Goal: Use online tool/utility: Utilize a website feature to perform a specific function

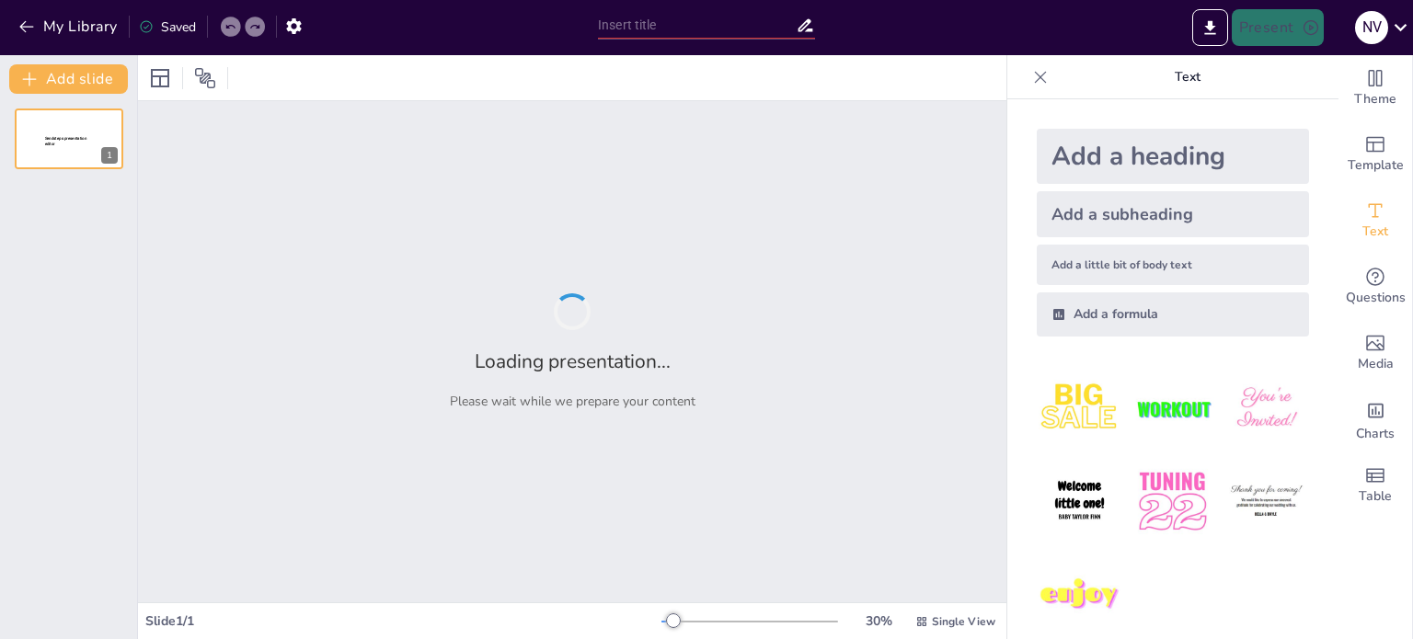
type input "Imported Pubquiz Vriendinnenweekend.pptx"
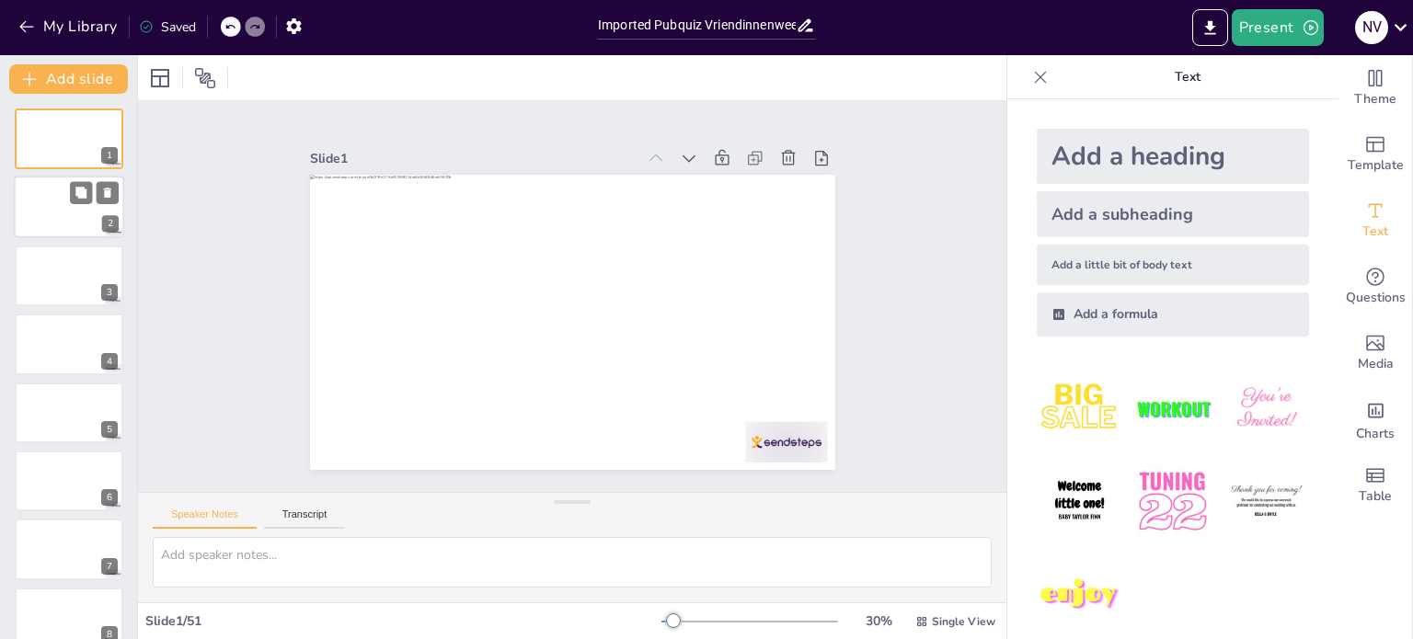
click at [63, 198] on div at bounding box center [69, 208] width 110 height 63
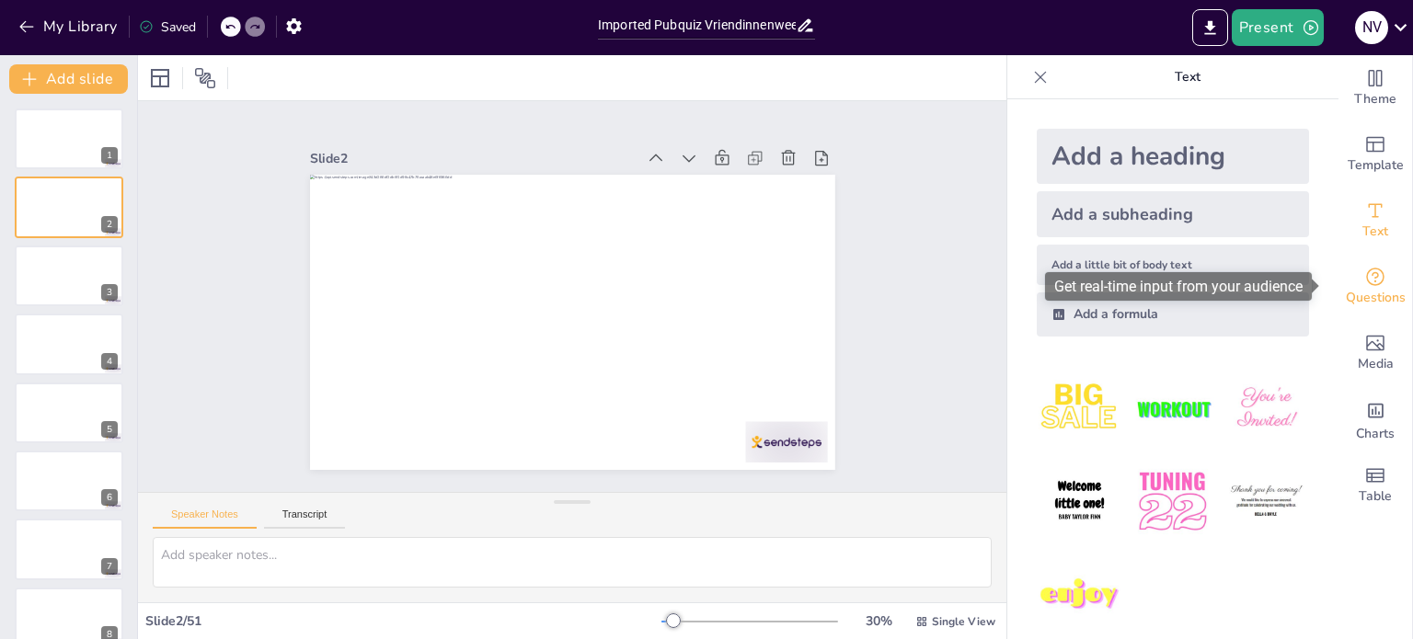
click at [1364, 271] on icon "Get real-time input from your audience" at bounding box center [1375, 277] width 22 height 22
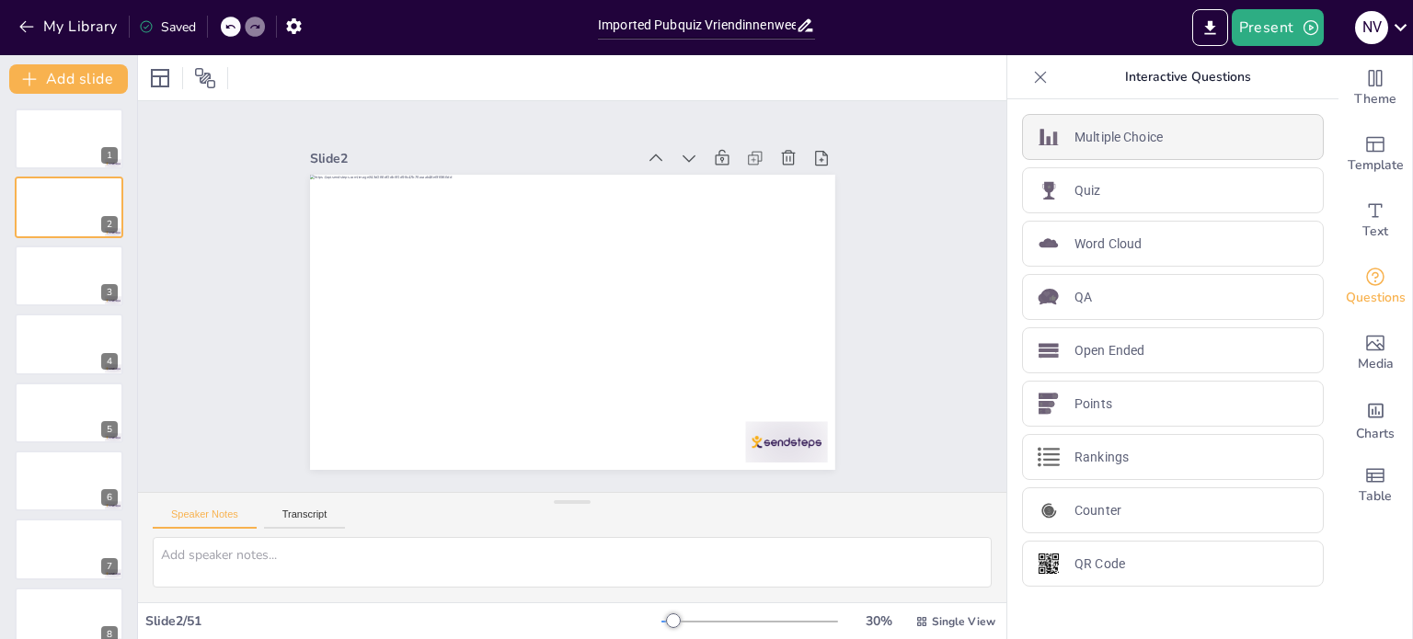
click at [1159, 130] on div "Multiple Choice" at bounding box center [1173, 137] width 302 height 46
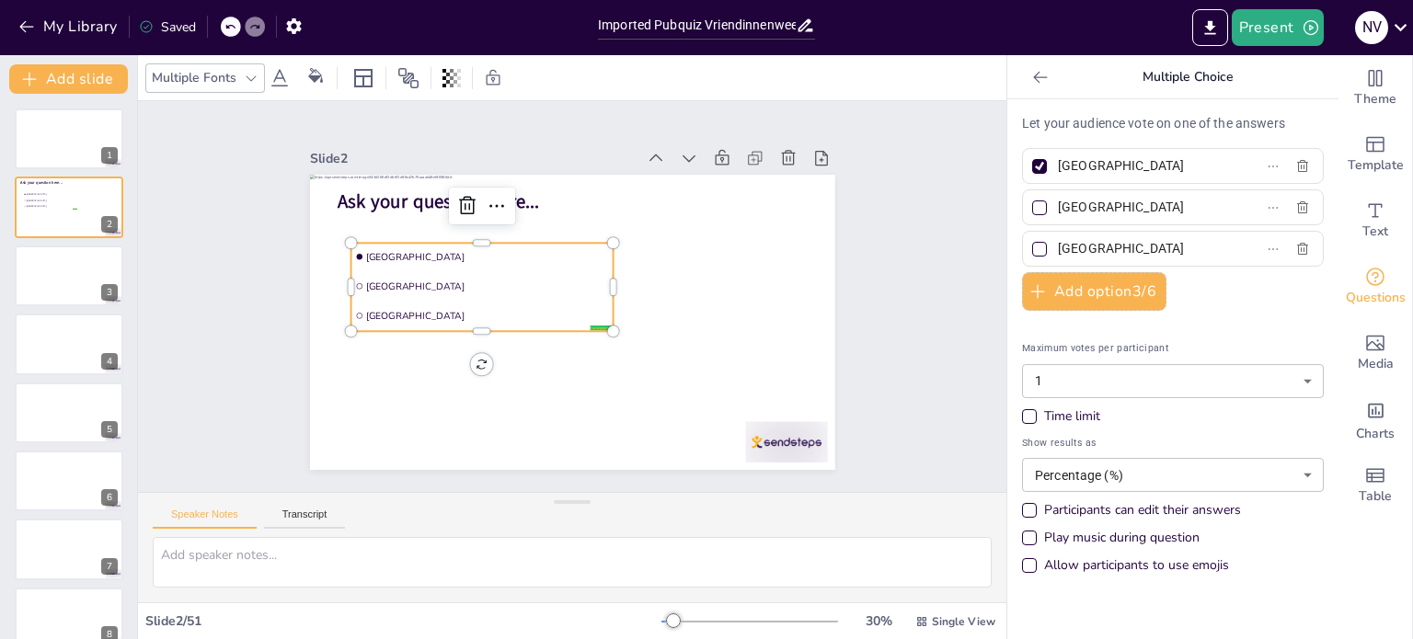
drag, startPoint x: 1131, startPoint y: 166, endPoint x: 1022, endPoint y: 161, distance: 109.6
click at [1028, 161] on label "[GEOGRAPHIC_DATA]" at bounding box center [1143, 166] width 230 height 27
click at [1058, 161] on input "[GEOGRAPHIC_DATA]" at bounding box center [1143, 166] width 171 height 27
click at [1366, 288] on span "Questions" at bounding box center [1376, 298] width 60 height 20
click at [1031, 80] on icon at bounding box center [1040, 77] width 18 height 18
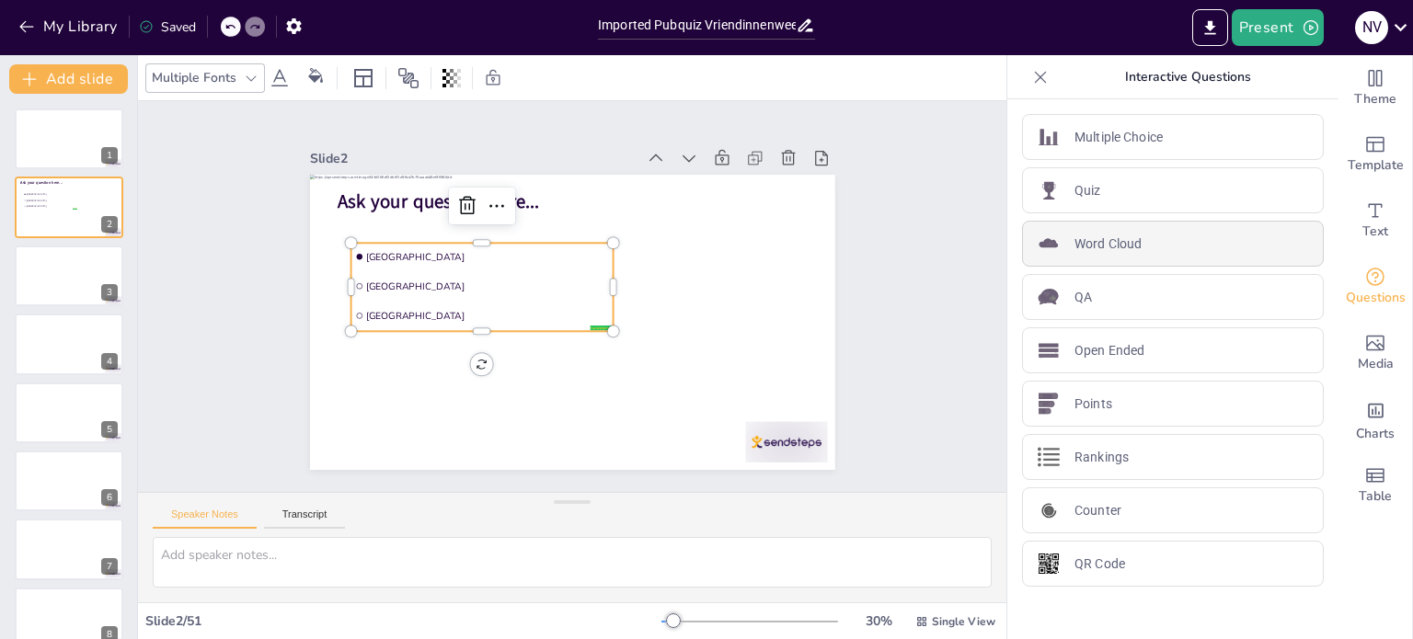
click at [1145, 246] on div "Word Cloud" at bounding box center [1173, 244] width 302 height 46
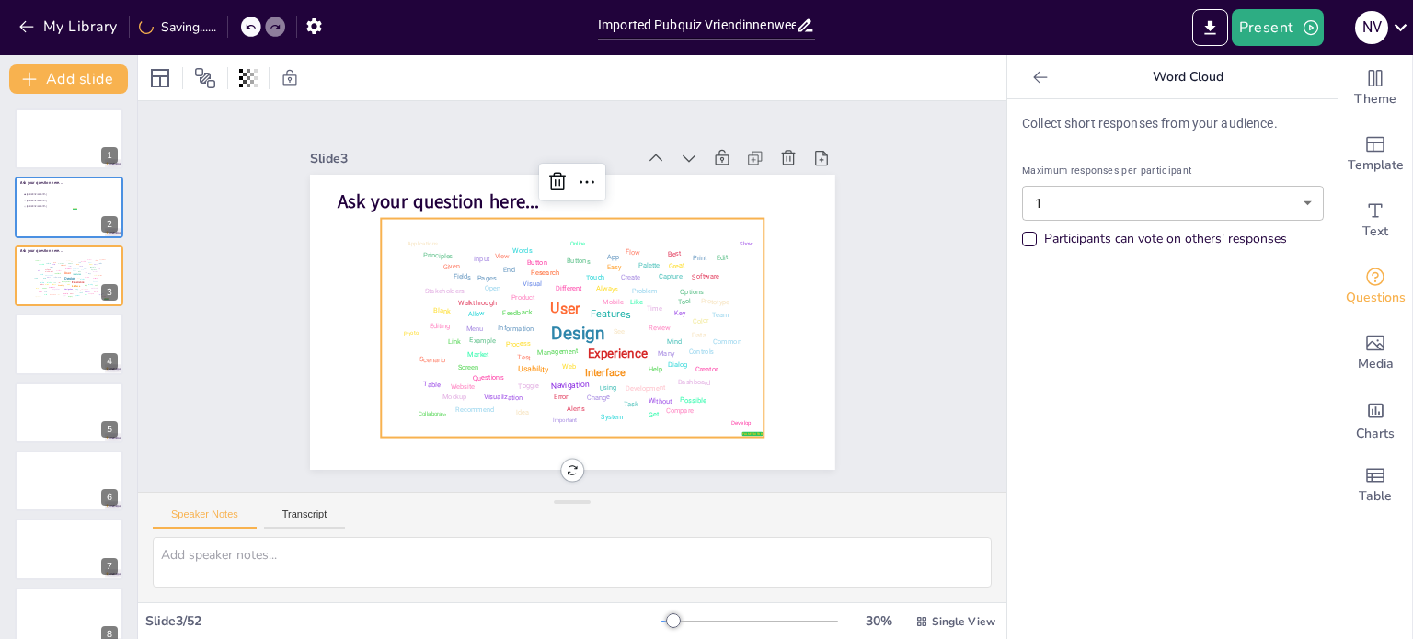
click at [1030, 88] on div at bounding box center [1039, 77] width 29 height 29
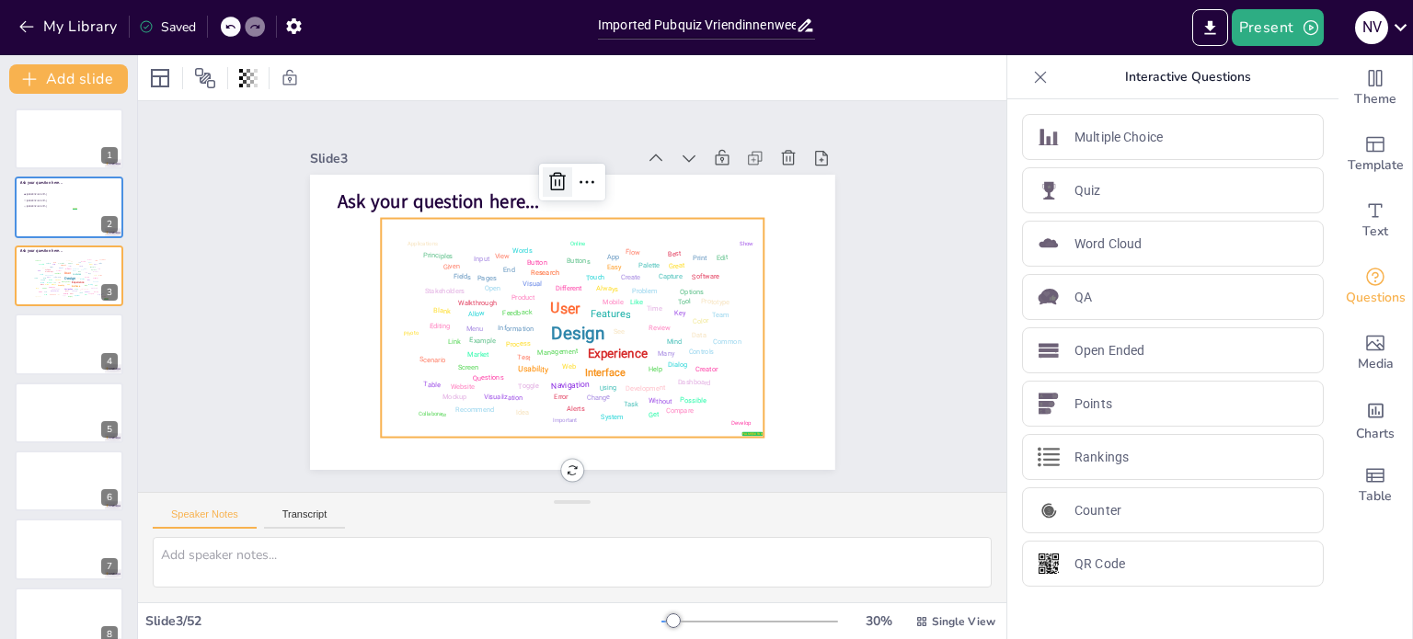
click at [583, 174] on icon at bounding box center [593, 182] width 21 height 22
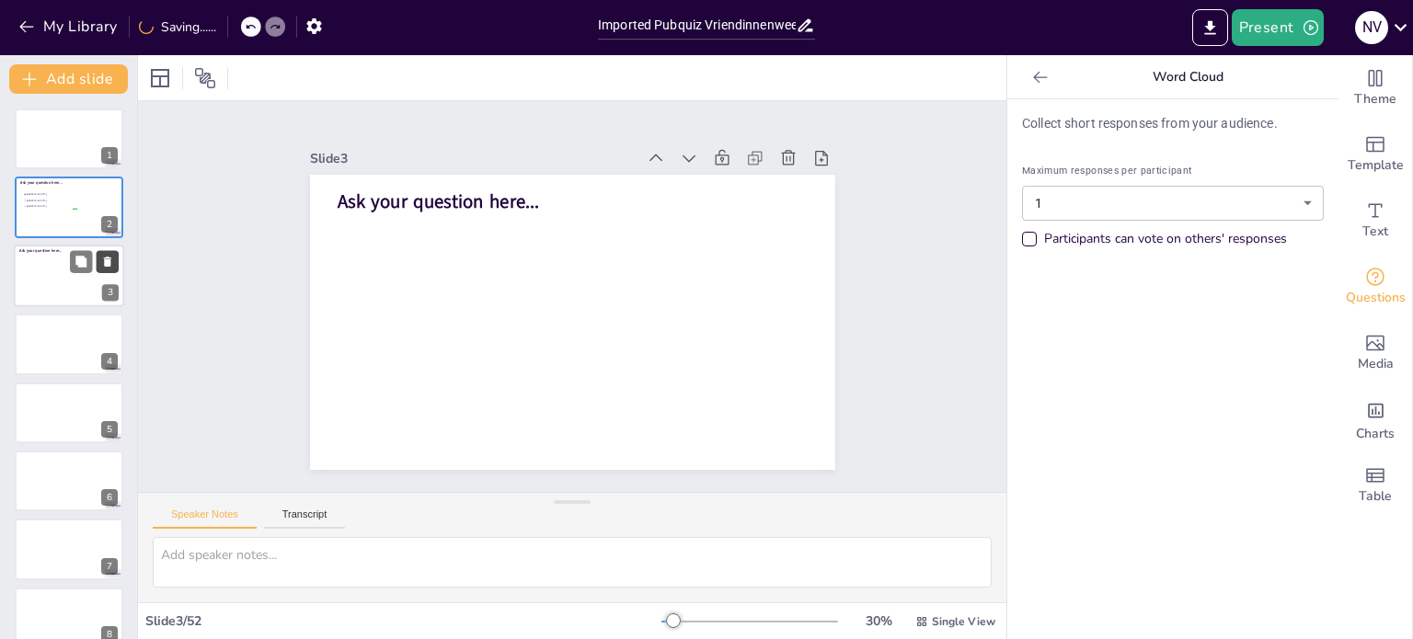
click at [108, 261] on icon at bounding box center [107, 262] width 7 height 10
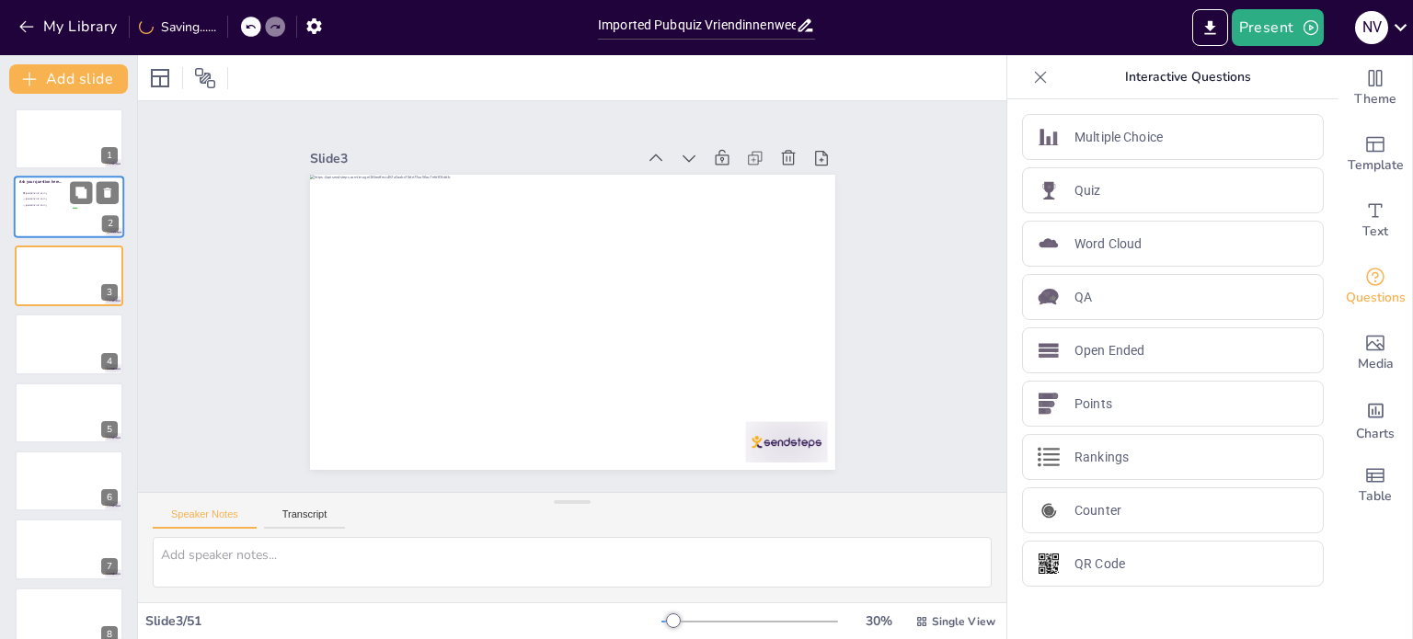
click at [81, 228] on div at bounding box center [69, 208] width 110 height 63
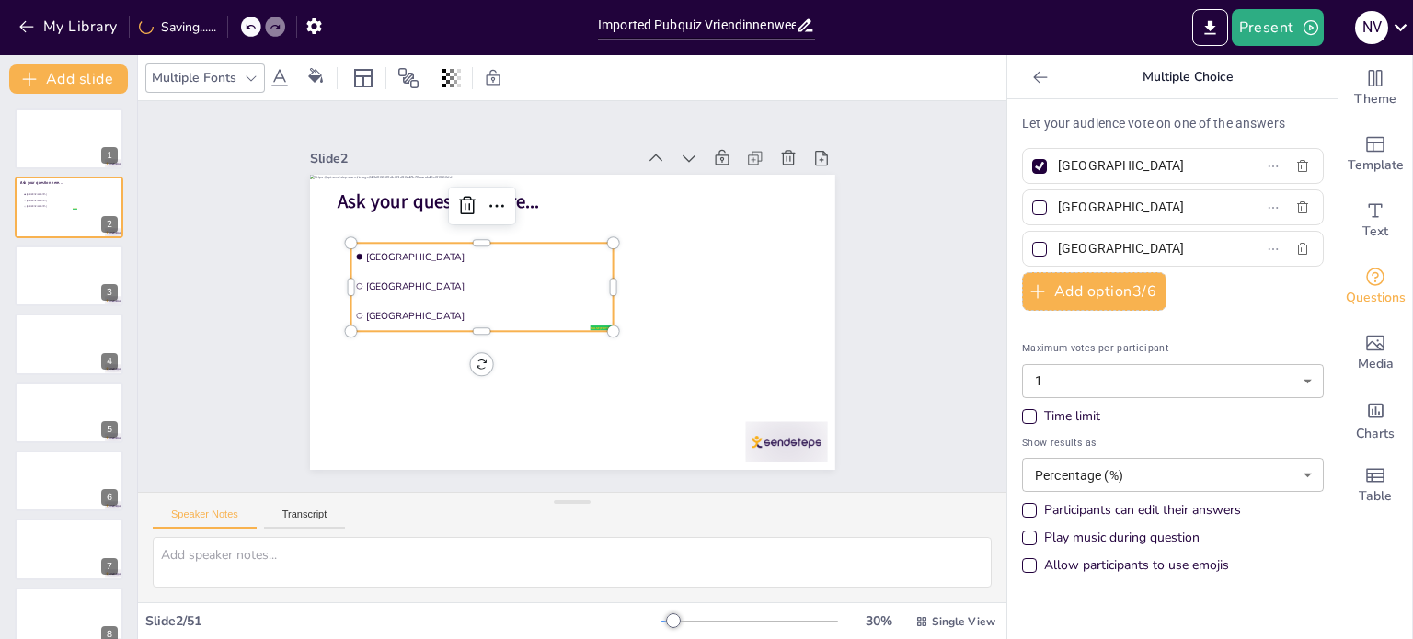
click at [533, 242] on span "[GEOGRAPHIC_DATA]" at bounding box center [497, 240] width 241 height 63
click at [568, 175] on icon at bounding box center [583, 158] width 31 height 31
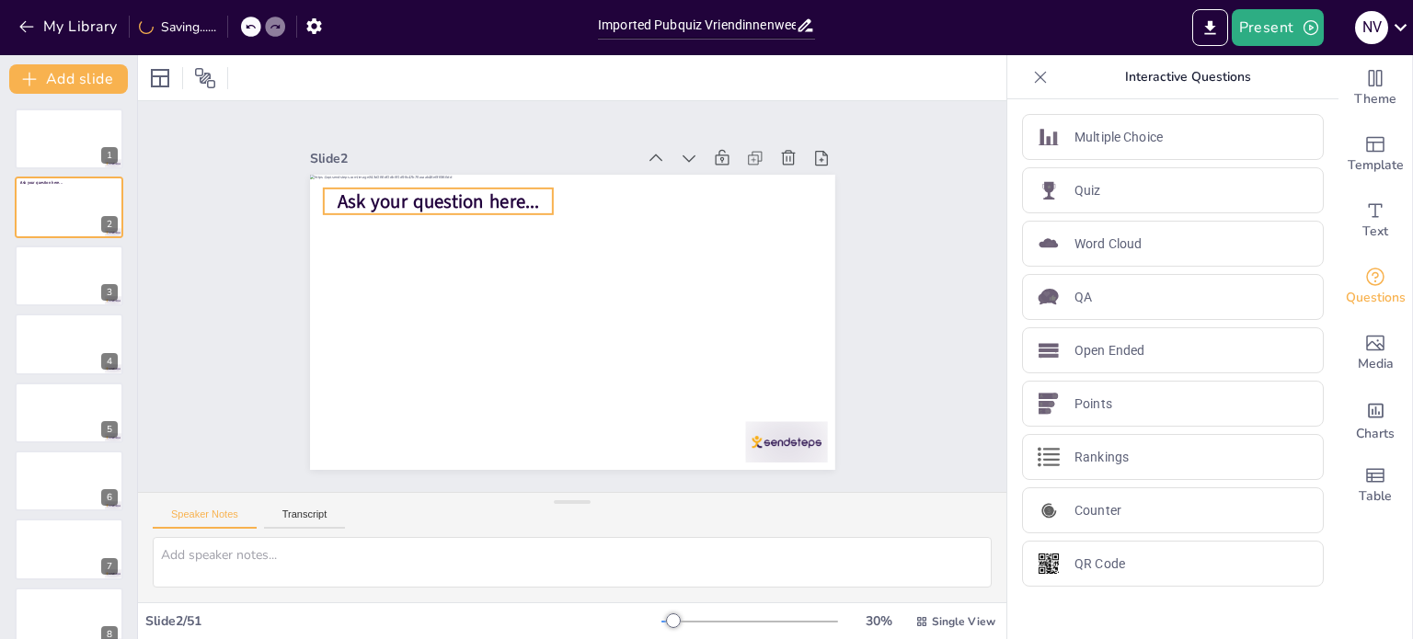
click at [452, 197] on span "Ask your question here..." at bounding box center [488, 155] width 195 height 106
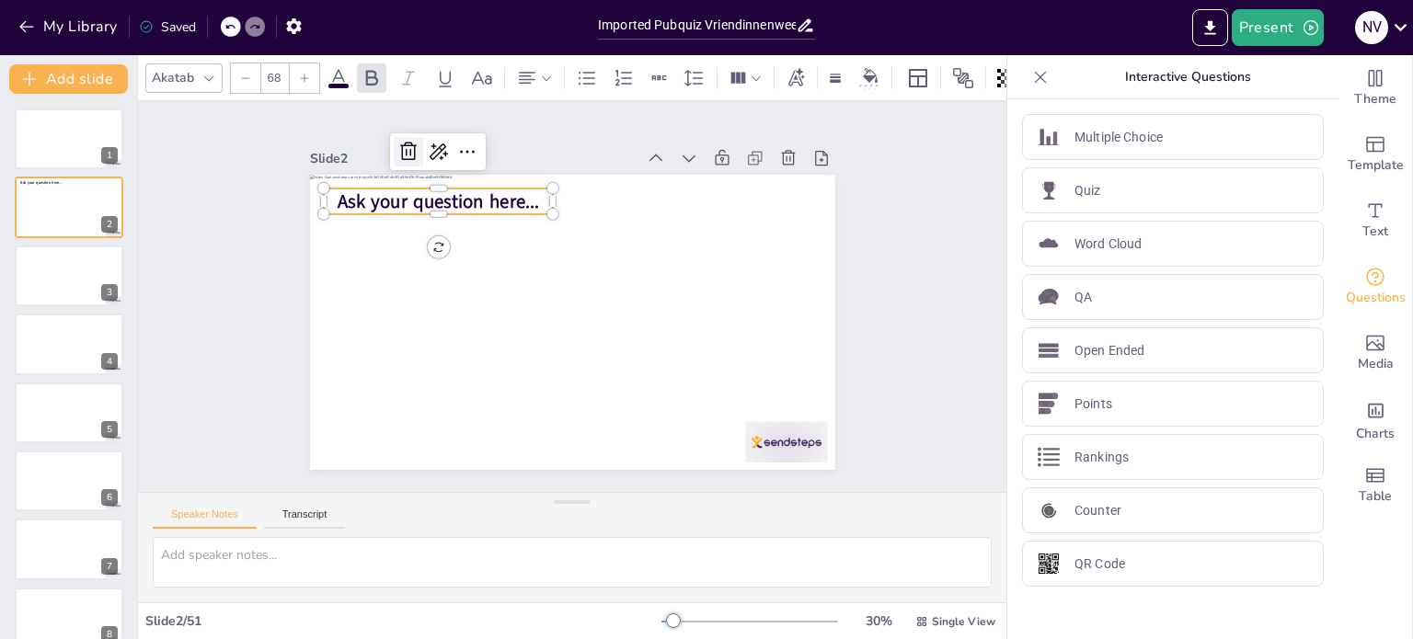
click at [667, 120] on icon at bounding box center [680, 107] width 26 height 26
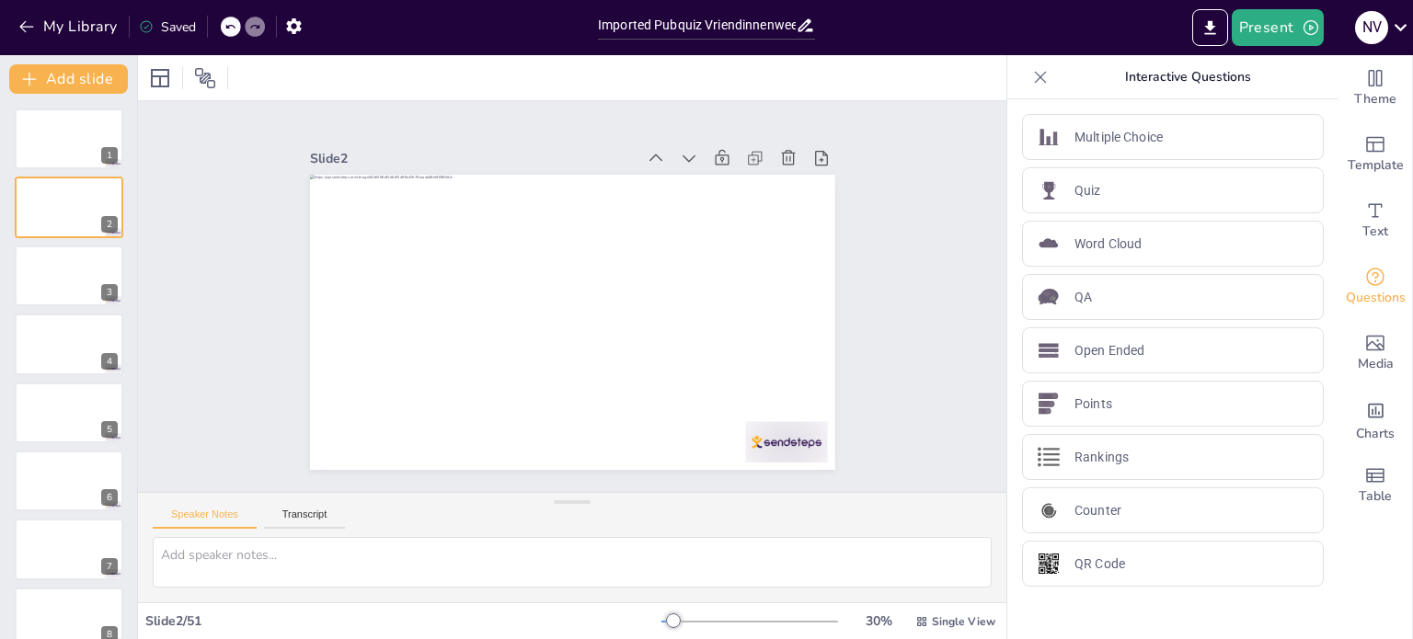
click at [1155, 591] on div "Multiple Choice Quiz Word Cloud QA Open Ended Points Rankings Counter QR Code" at bounding box center [1172, 369] width 331 height 540
click at [59, 281] on div at bounding box center [69, 276] width 110 height 63
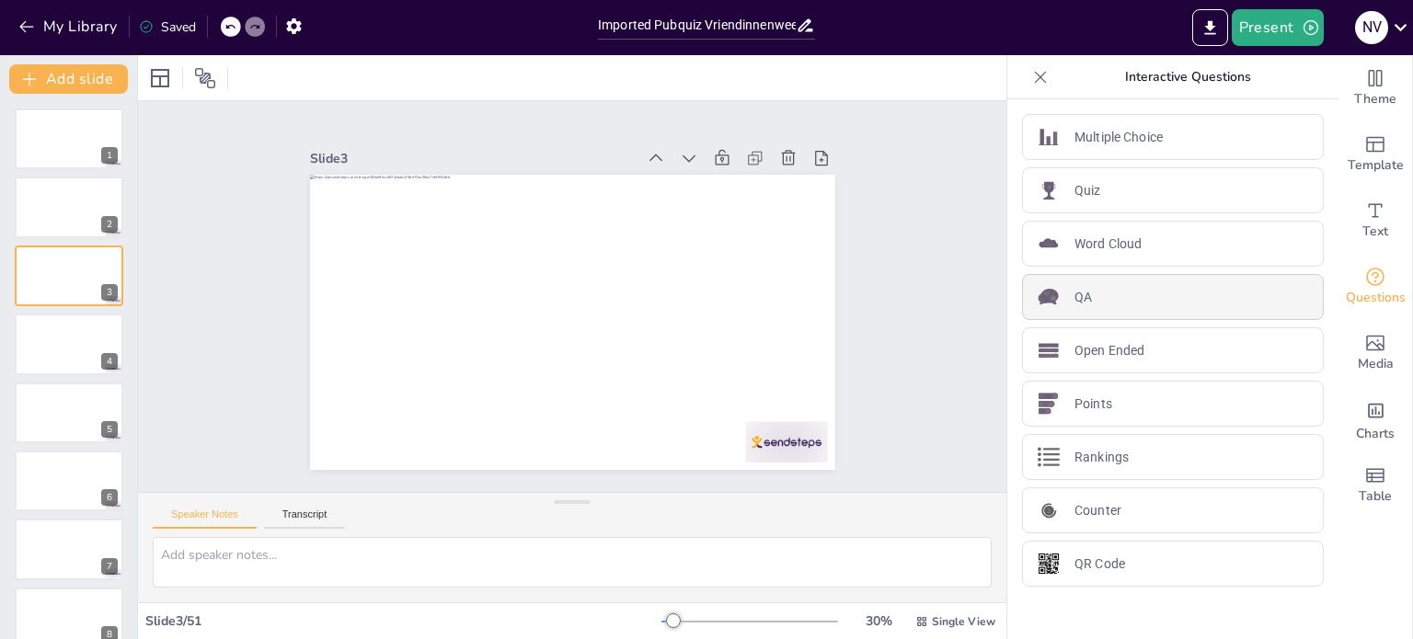
click at [1094, 292] on div "QA" at bounding box center [1173, 297] width 302 height 46
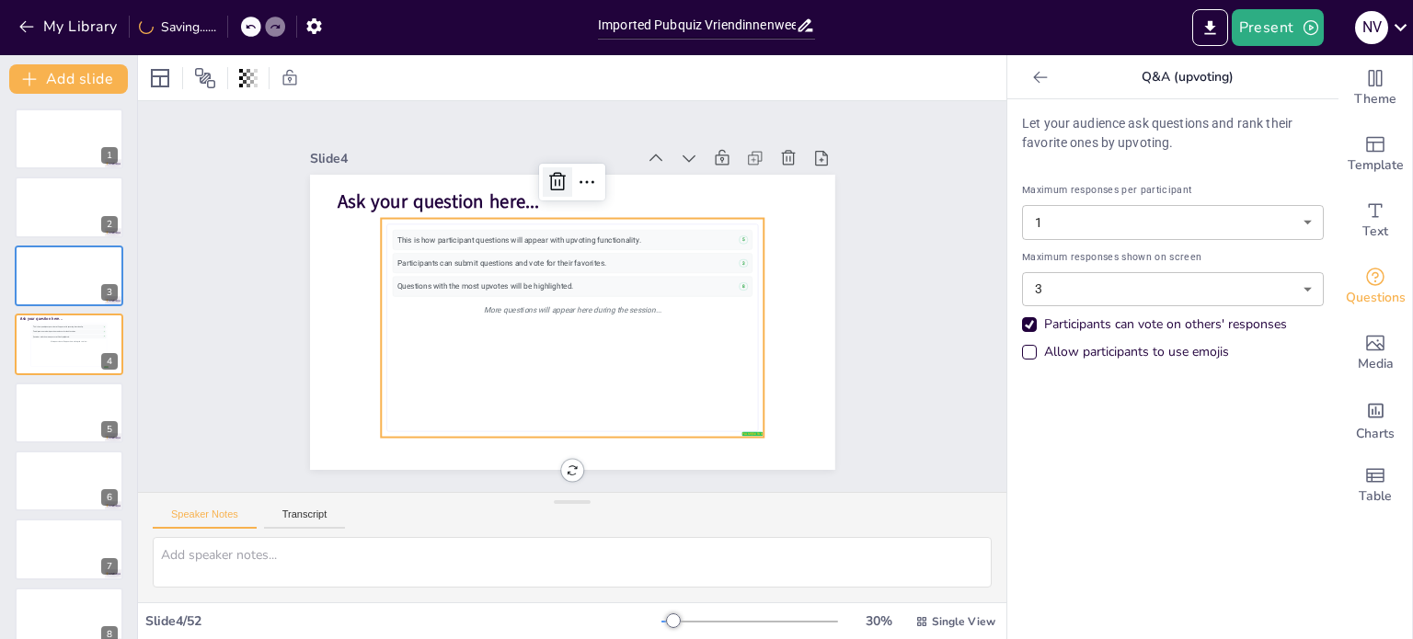
click at [583, 172] on icon at bounding box center [593, 182] width 21 height 22
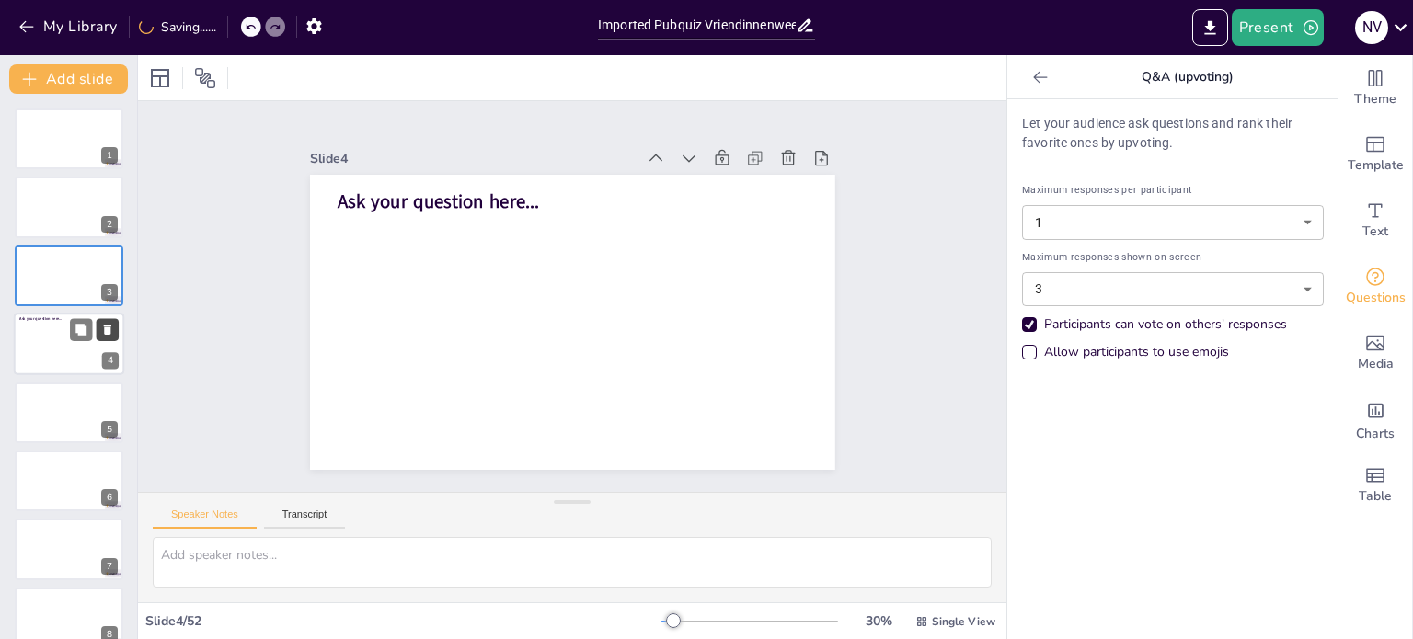
click at [110, 326] on icon at bounding box center [107, 330] width 13 height 13
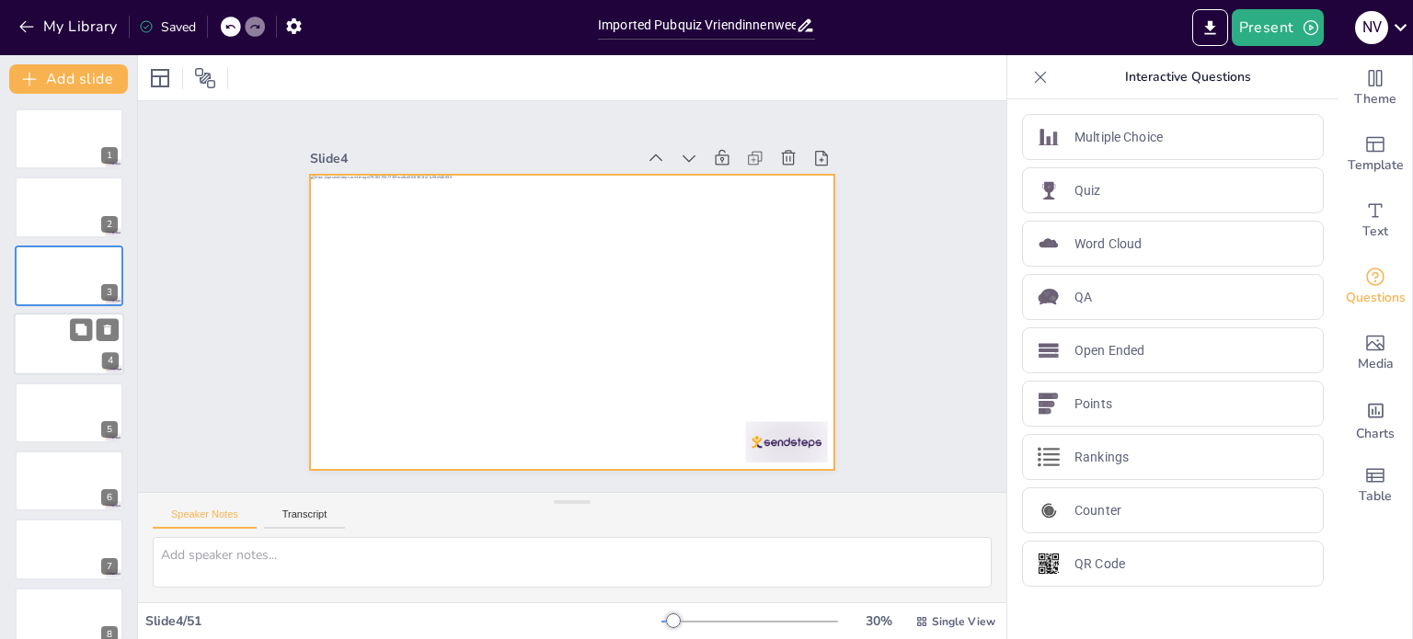
click at [74, 351] on div at bounding box center [69, 344] width 110 height 63
